Goal: Transaction & Acquisition: Purchase product/service

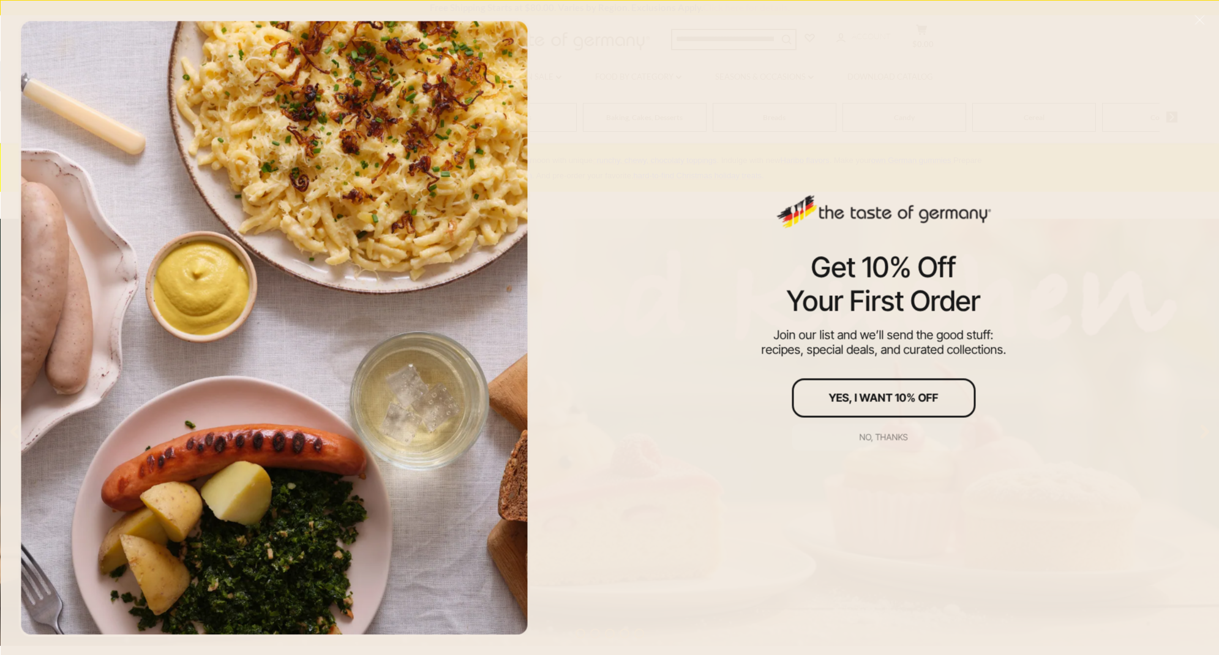
click at [870, 434] on div "No, thanks" at bounding box center [884, 436] width 48 height 9
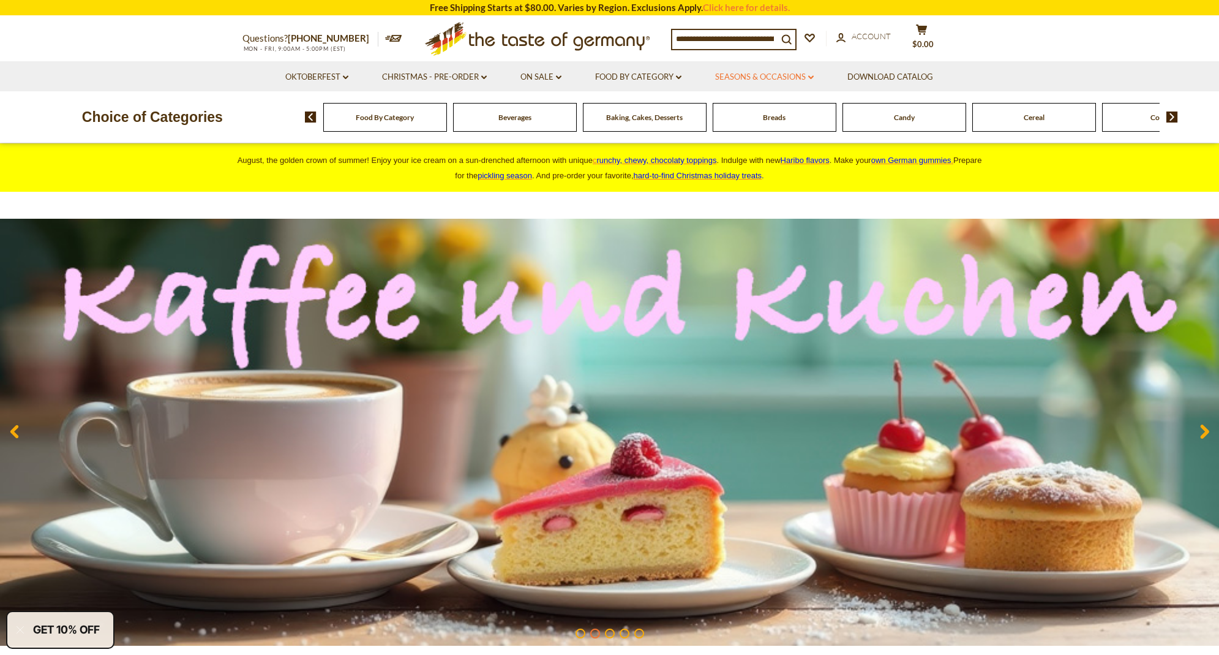
click at [787, 78] on link "Seasons & Occasions dropdown_arrow" at bounding box center [764, 76] width 99 height 13
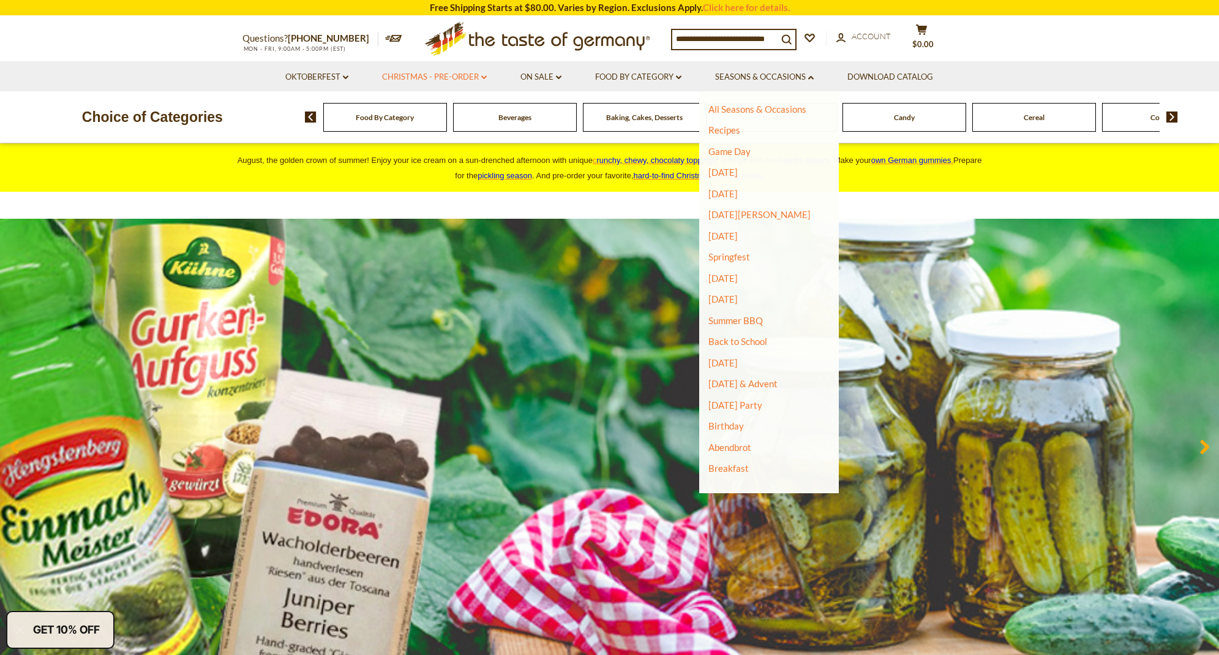
click at [418, 75] on link "Christmas - PRE-ORDER dropdown_arrow" at bounding box center [434, 76] width 105 height 13
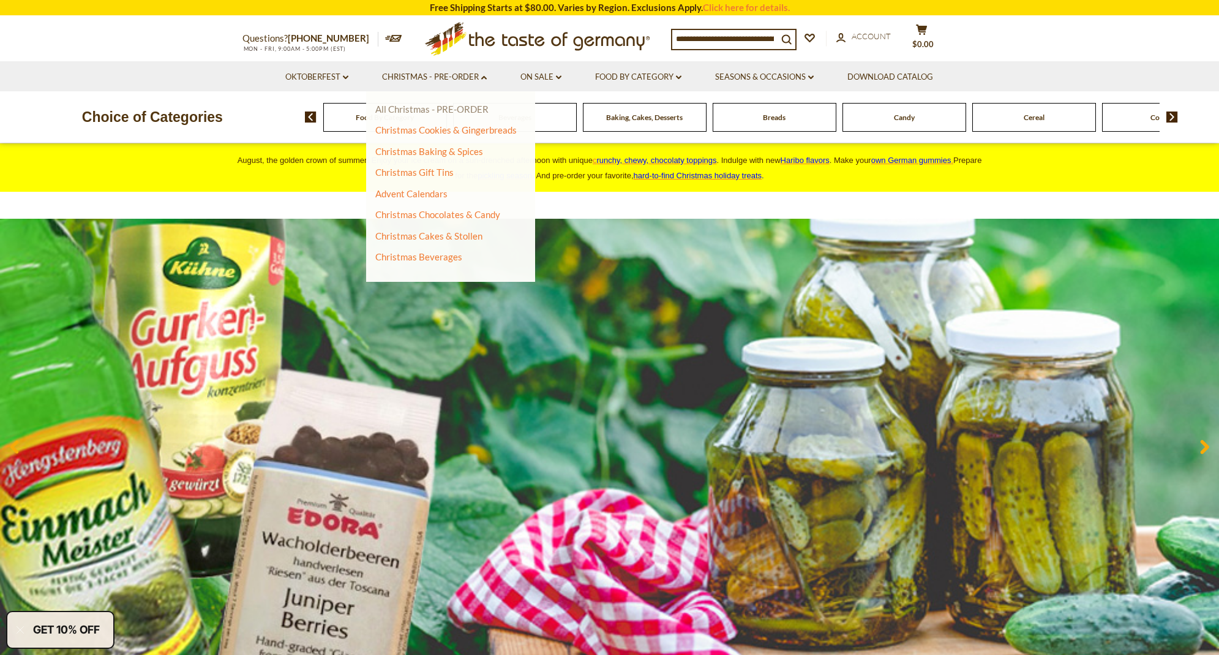
click at [409, 108] on link "All Christmas - PRE-ORDER" at bounding box center [431, 108] width 113 height 11
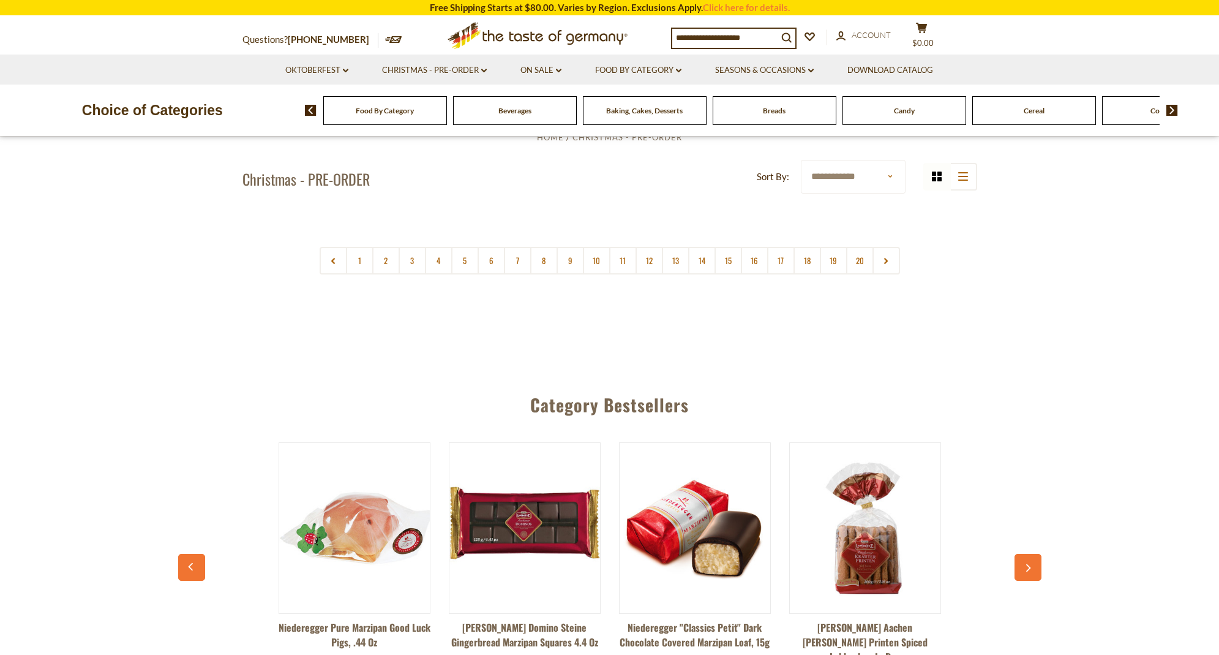
scroll to position [415, 0]
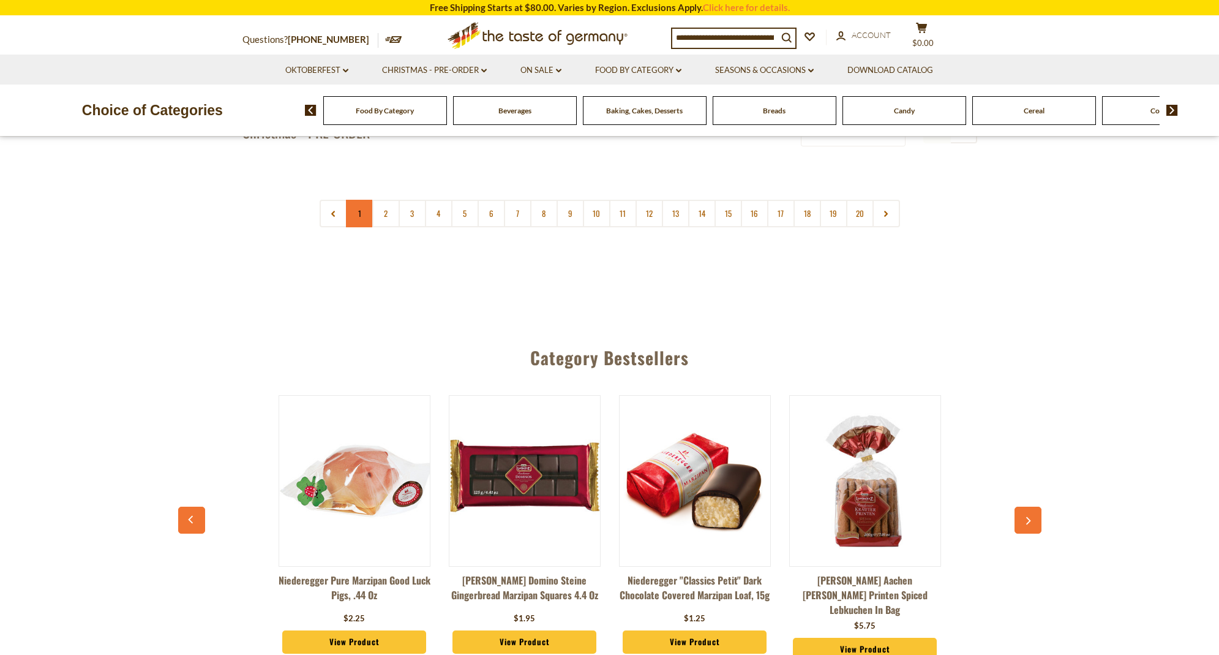
click at [353, 207] on link "1" at bounding box center [360, 214] width 28 height 28
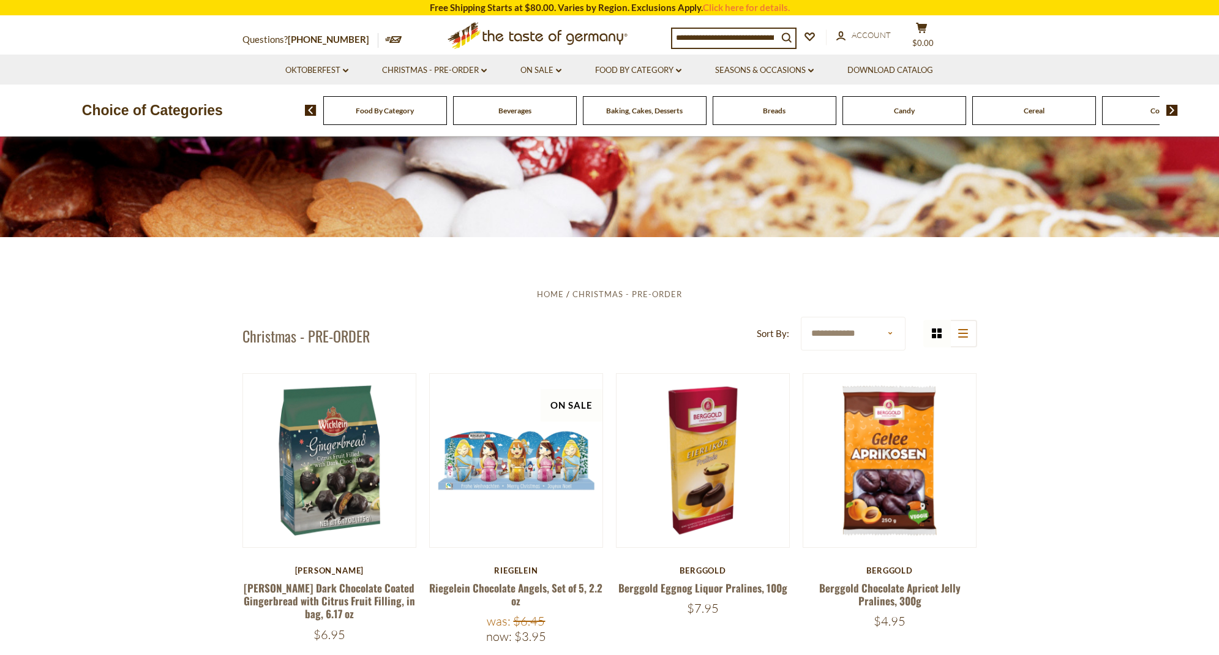
scroll to position [211, 0]
select select "******"
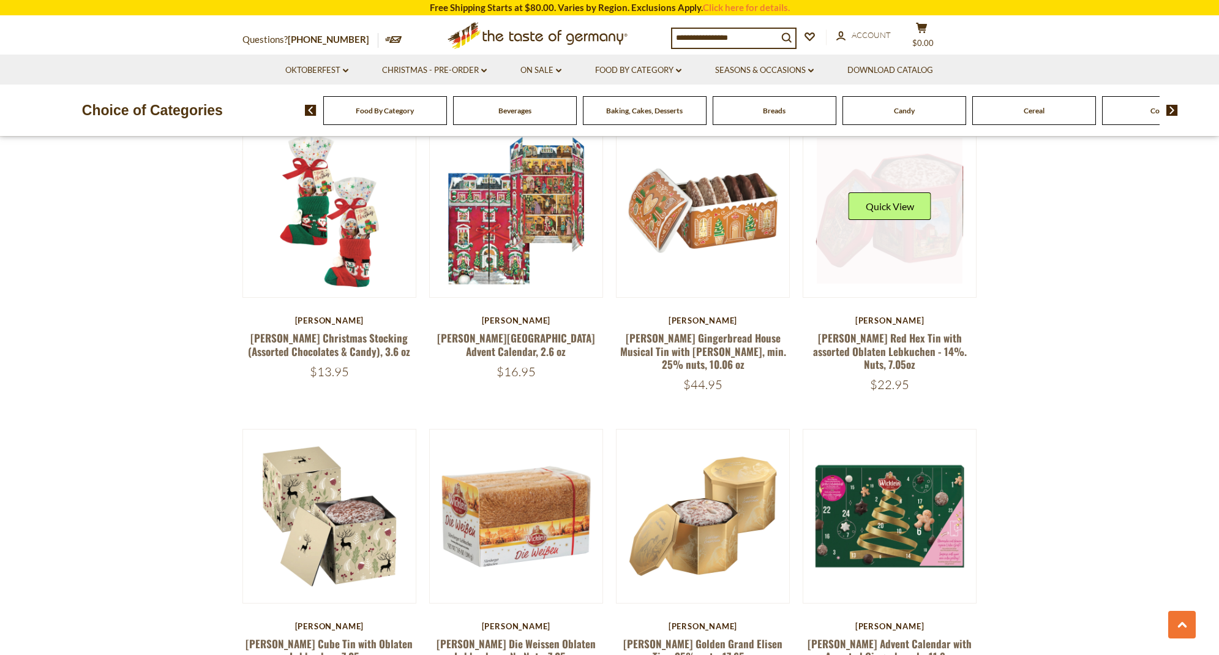
scroll to position [735, 0]
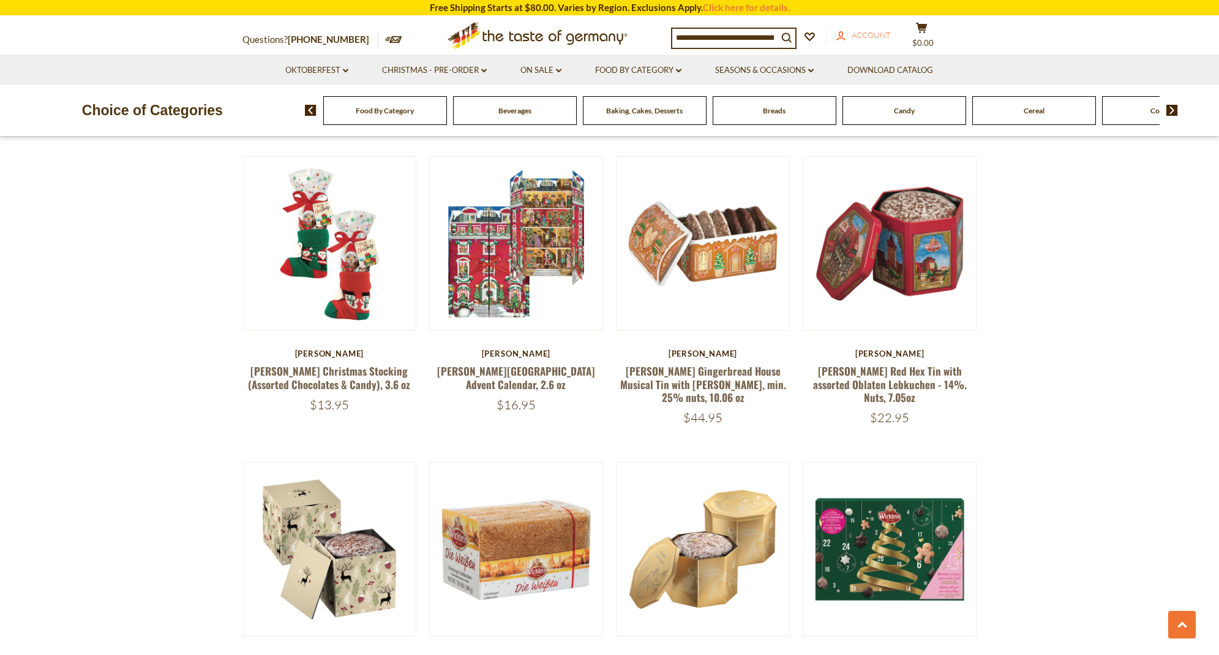
click at [845, 32] on icon at bounding box center [840, 35] width 9 height 9
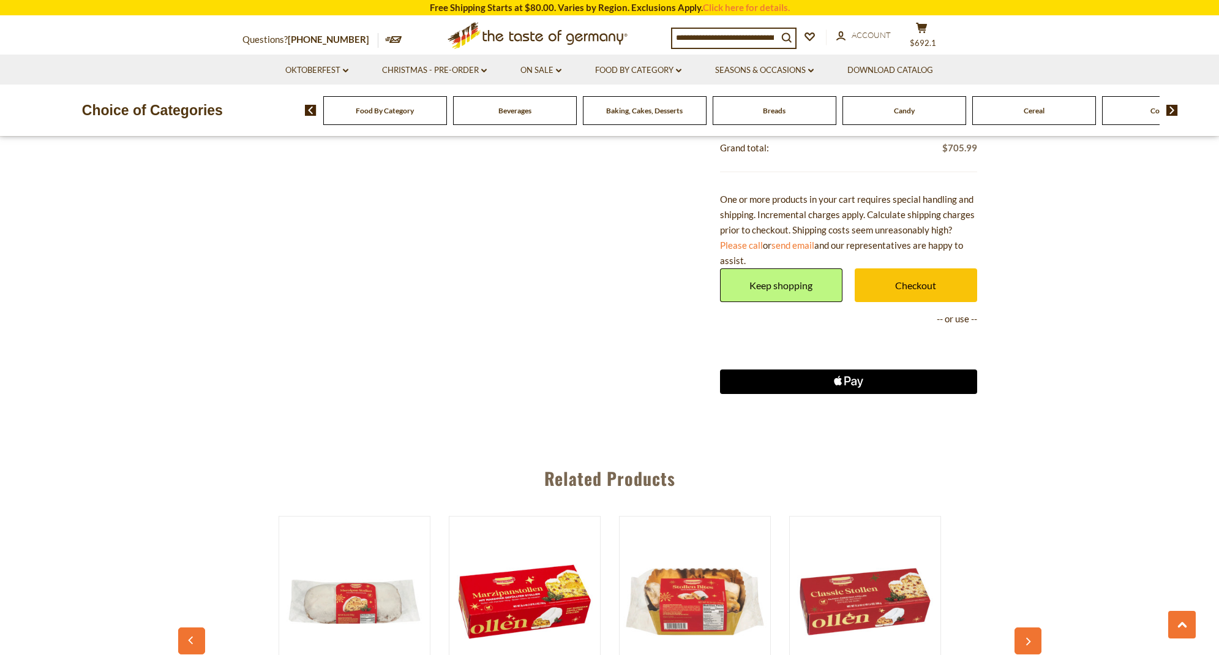
scroll to position [3817, 0]
